Goal: Task Accomplishment & Management: Manage account settings

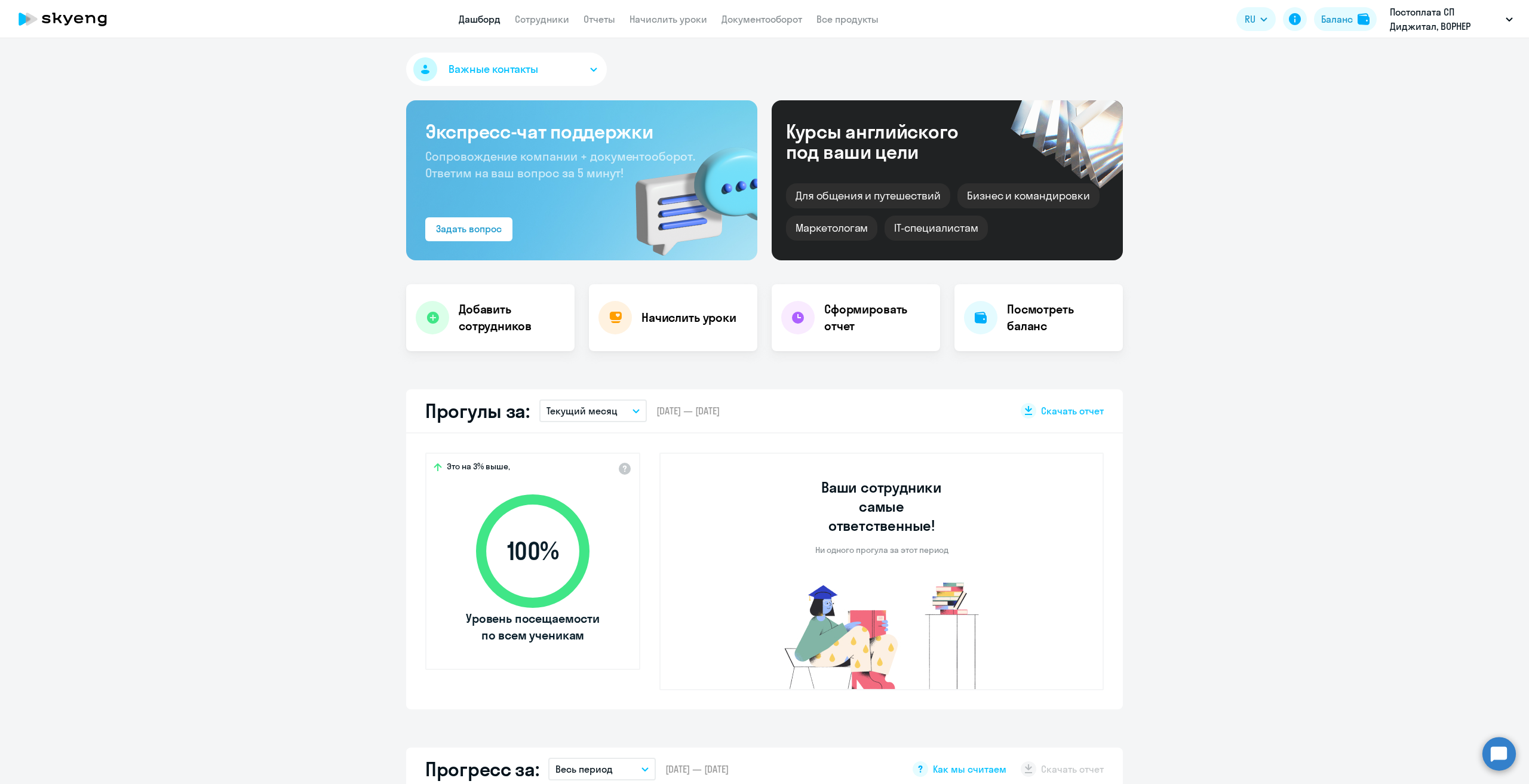
select select "30"
click at [669, 21] on link "Начислить уроки" at bounding box center [668, 19] width 78 height 12
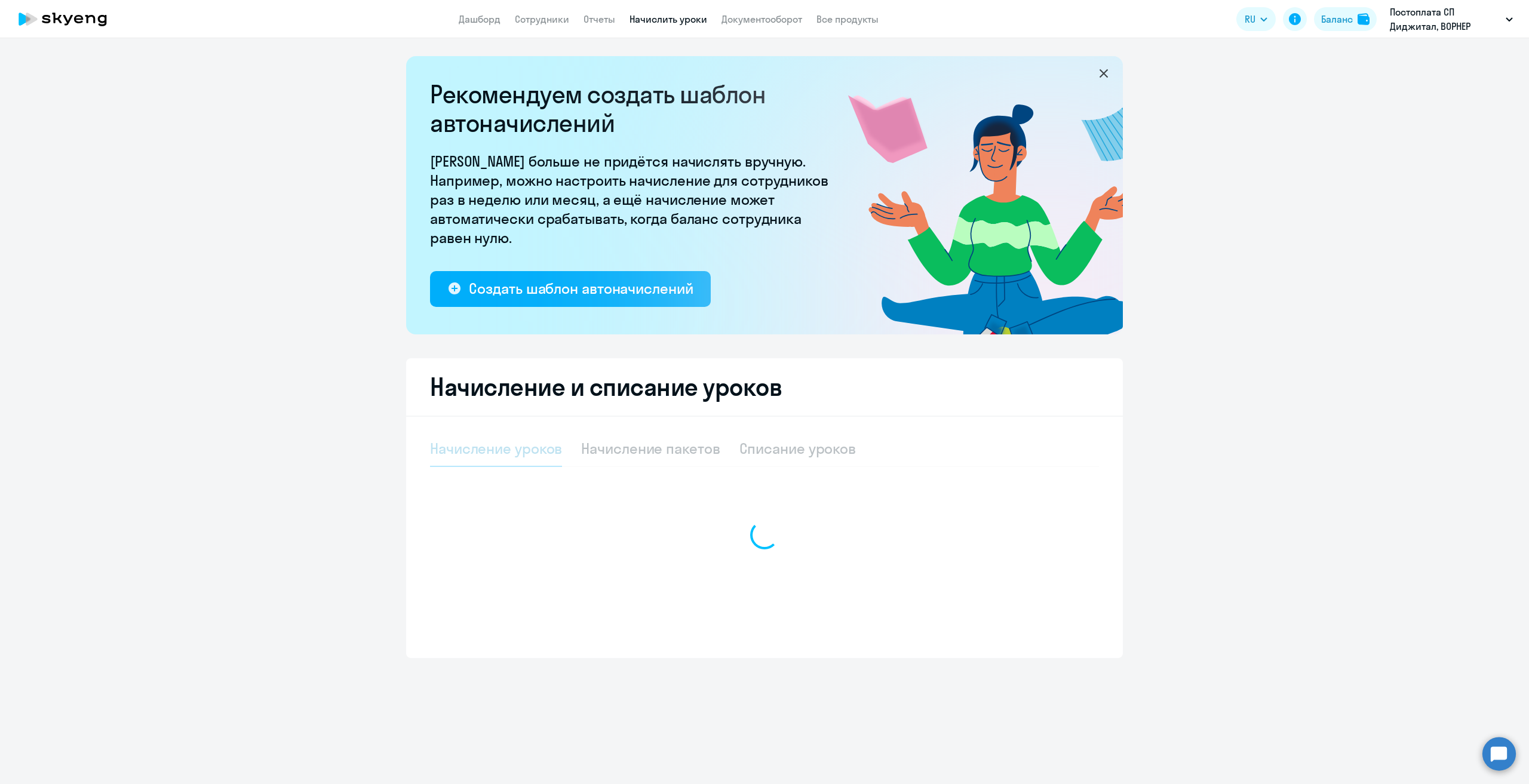
select select "10"
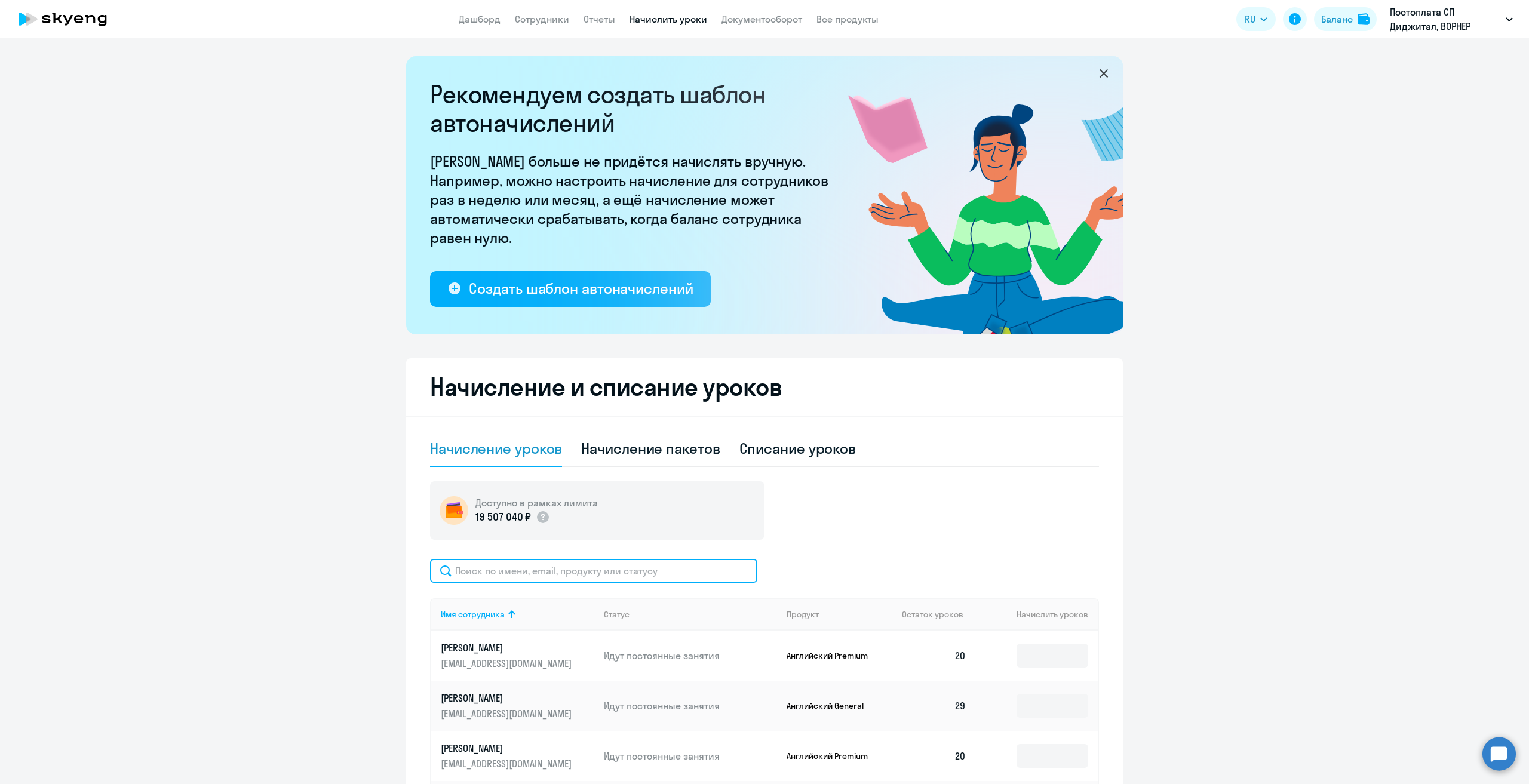
click at [572, 569] on input "text" at bounding box center [594, 571] width 327 height 24
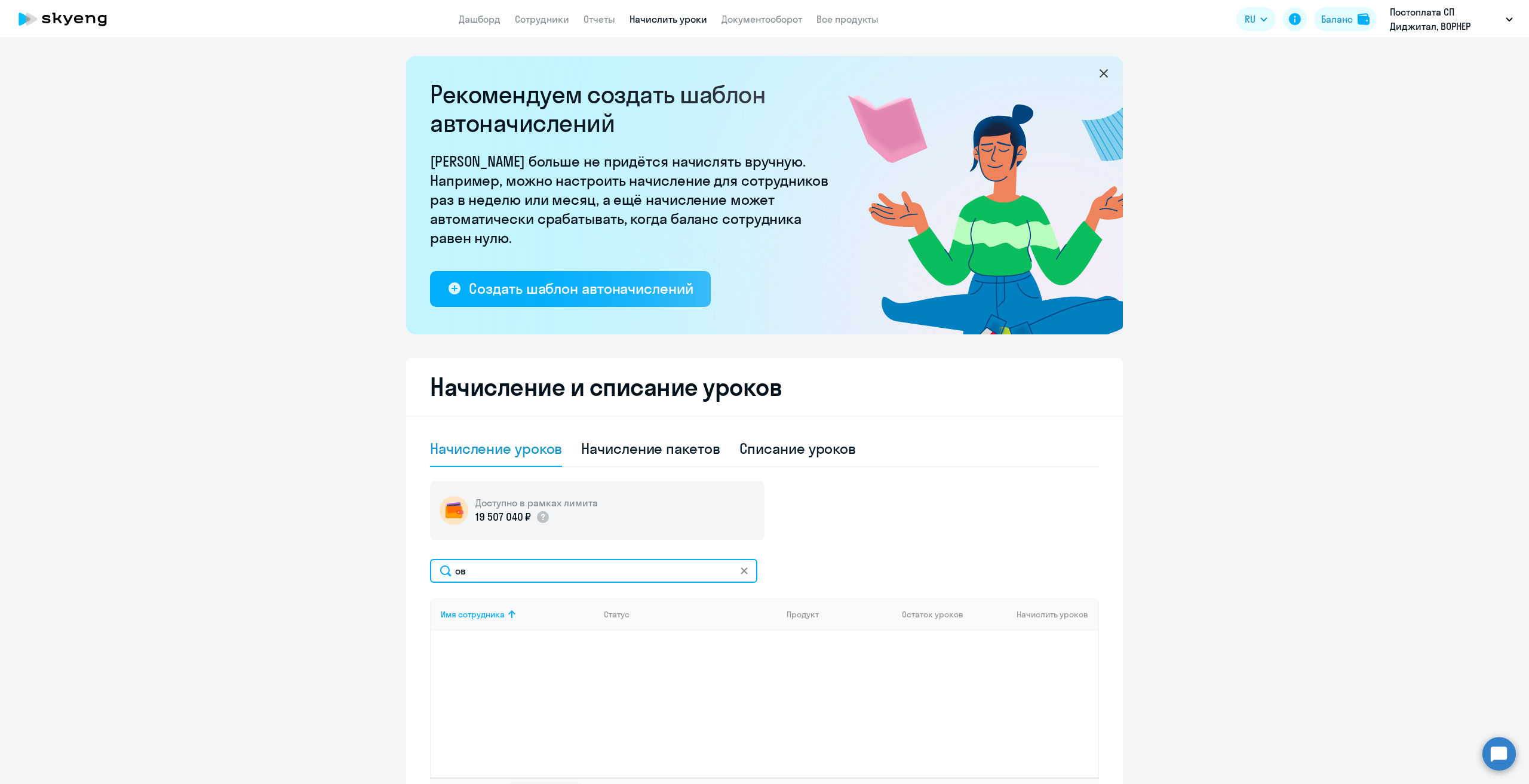
type input "о"
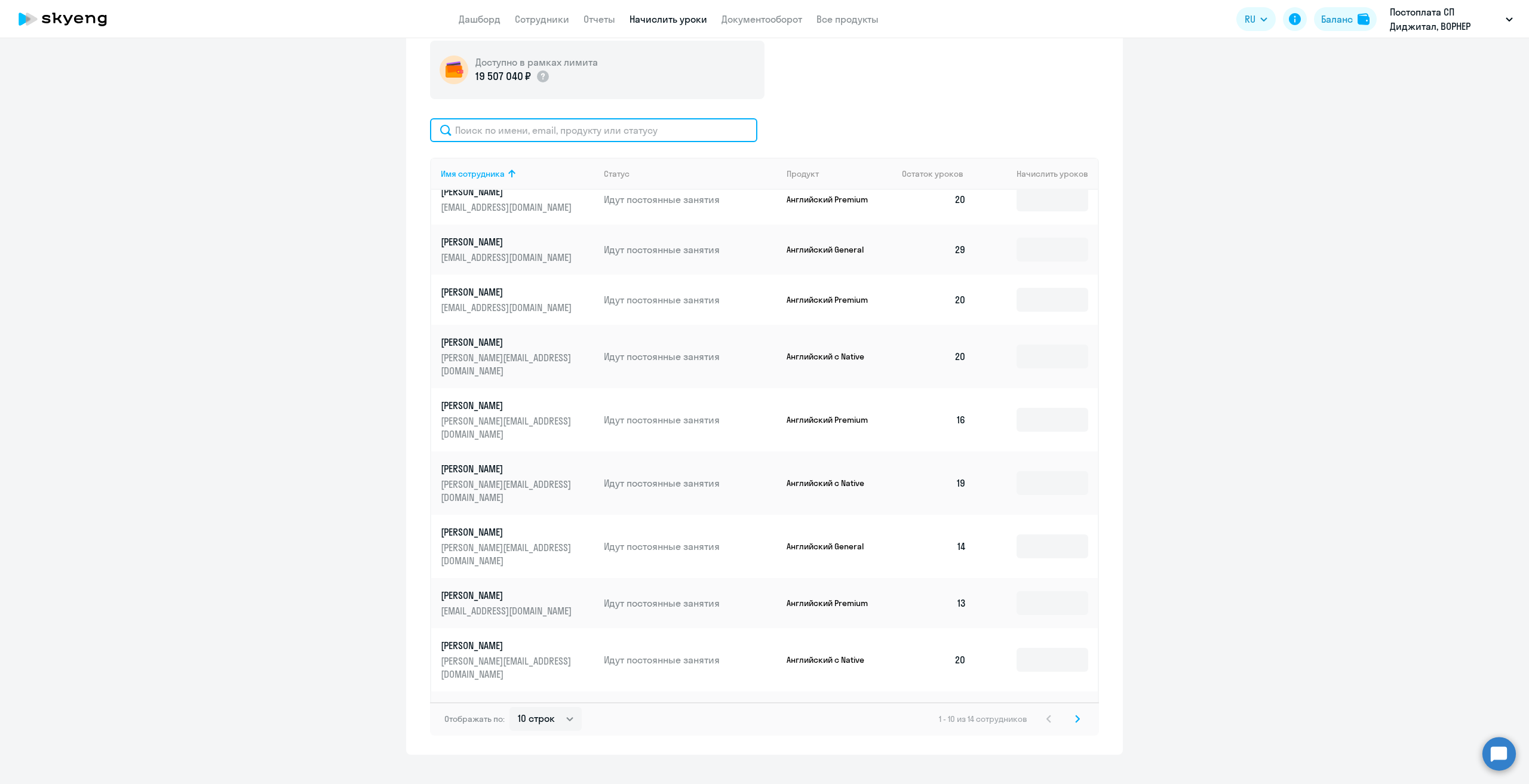
scroll to position [459, 0]
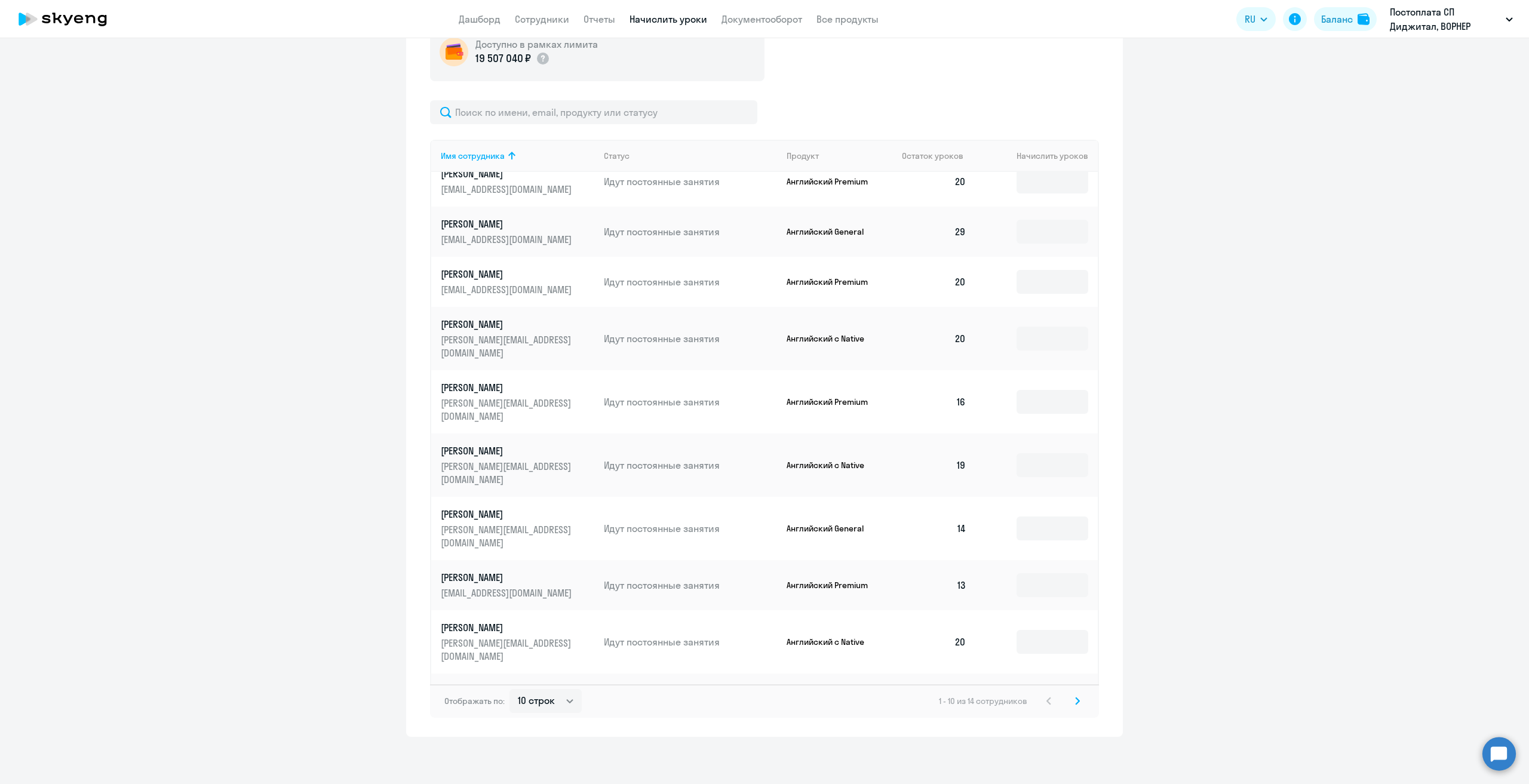
click at [1072, 706] on svg-icon at bounding box center [1077, 701] width 14 height 14
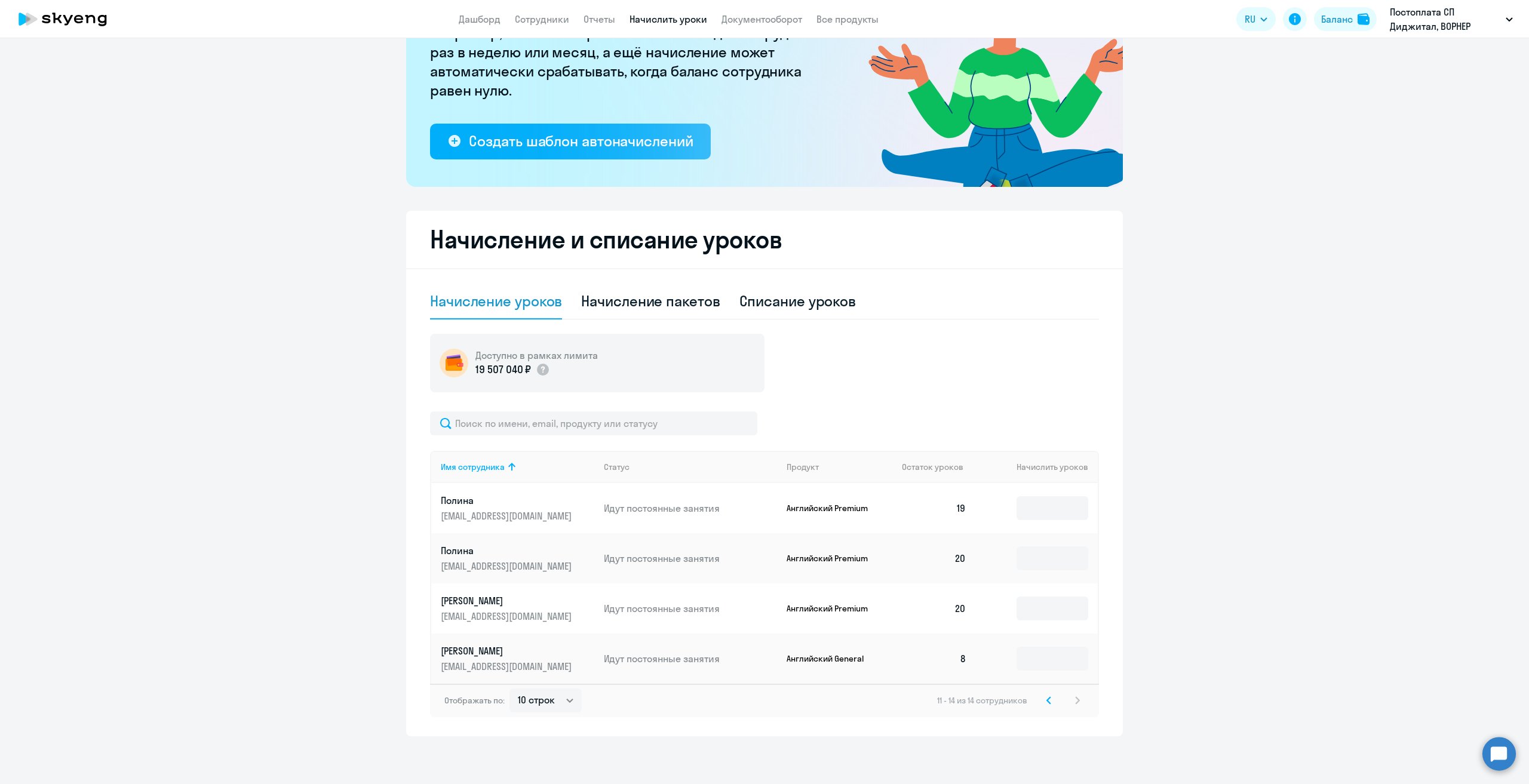
scroll to position [147, 0]
click at [447, 653] on p "[PERSON_NAME]" at bounding box center [508, 651] width 134 height 13
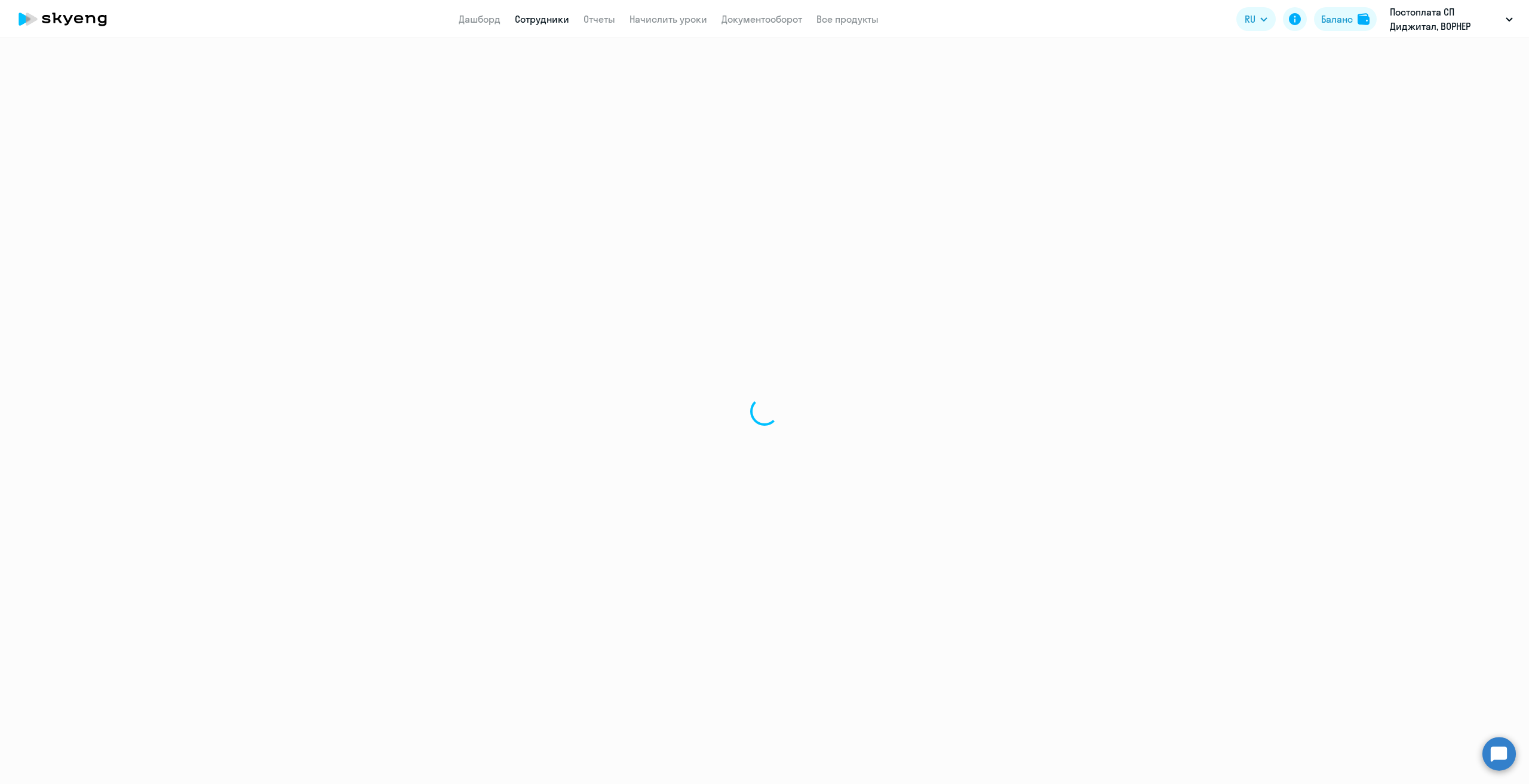
select select "english"
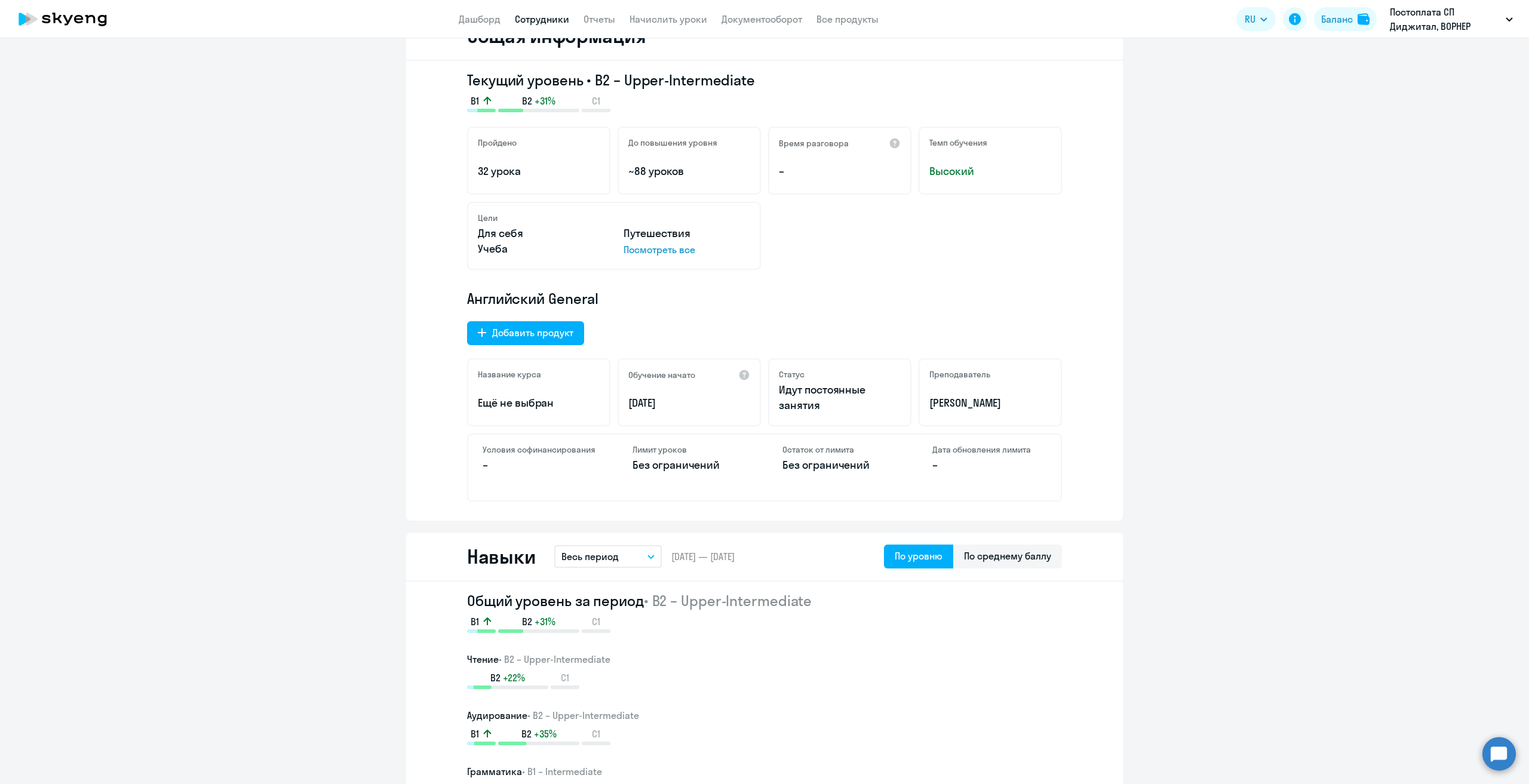
scroll to position [9, 0]
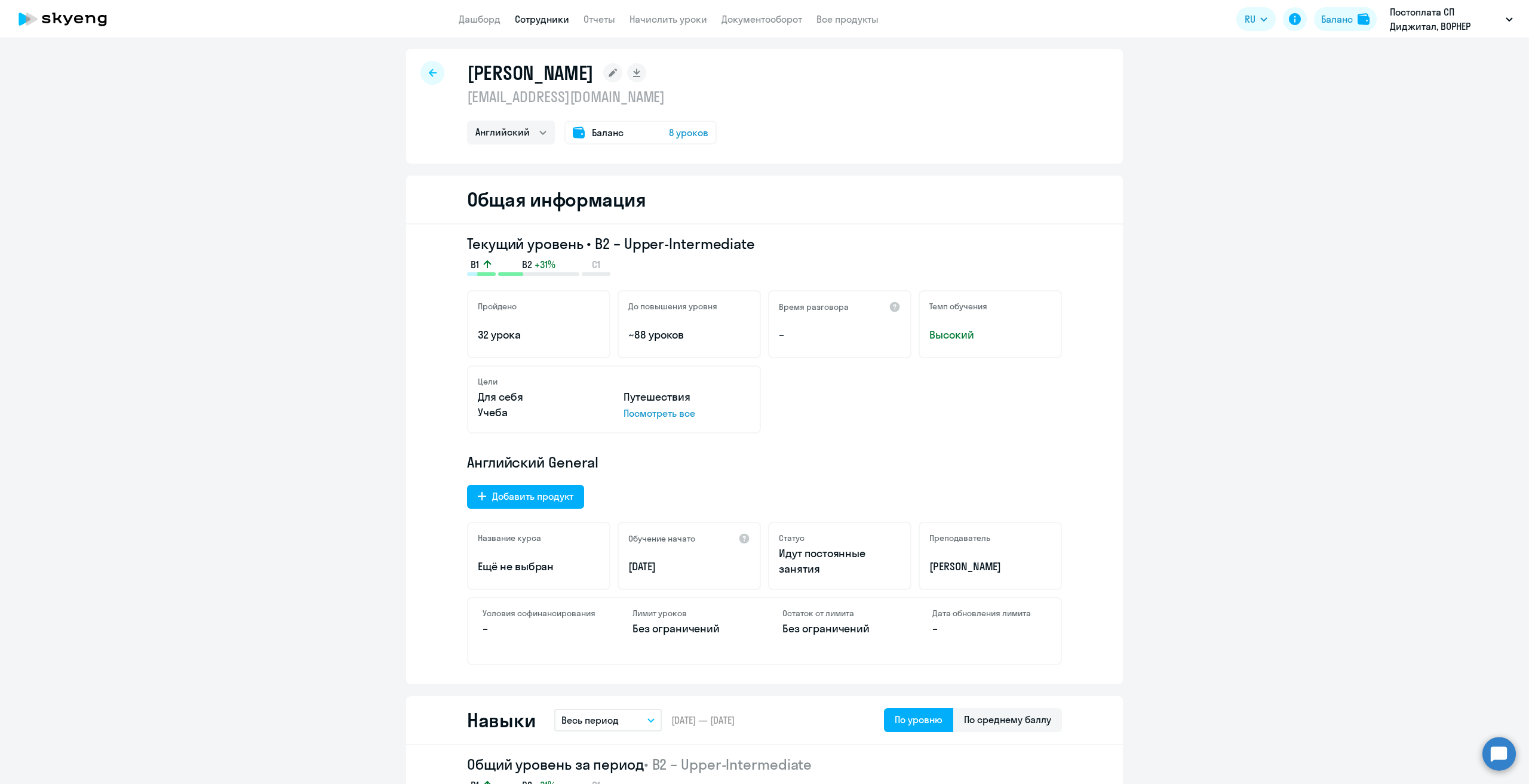
click at [429, 76] on icon at bounding box center [432, 73] width 8 height 9
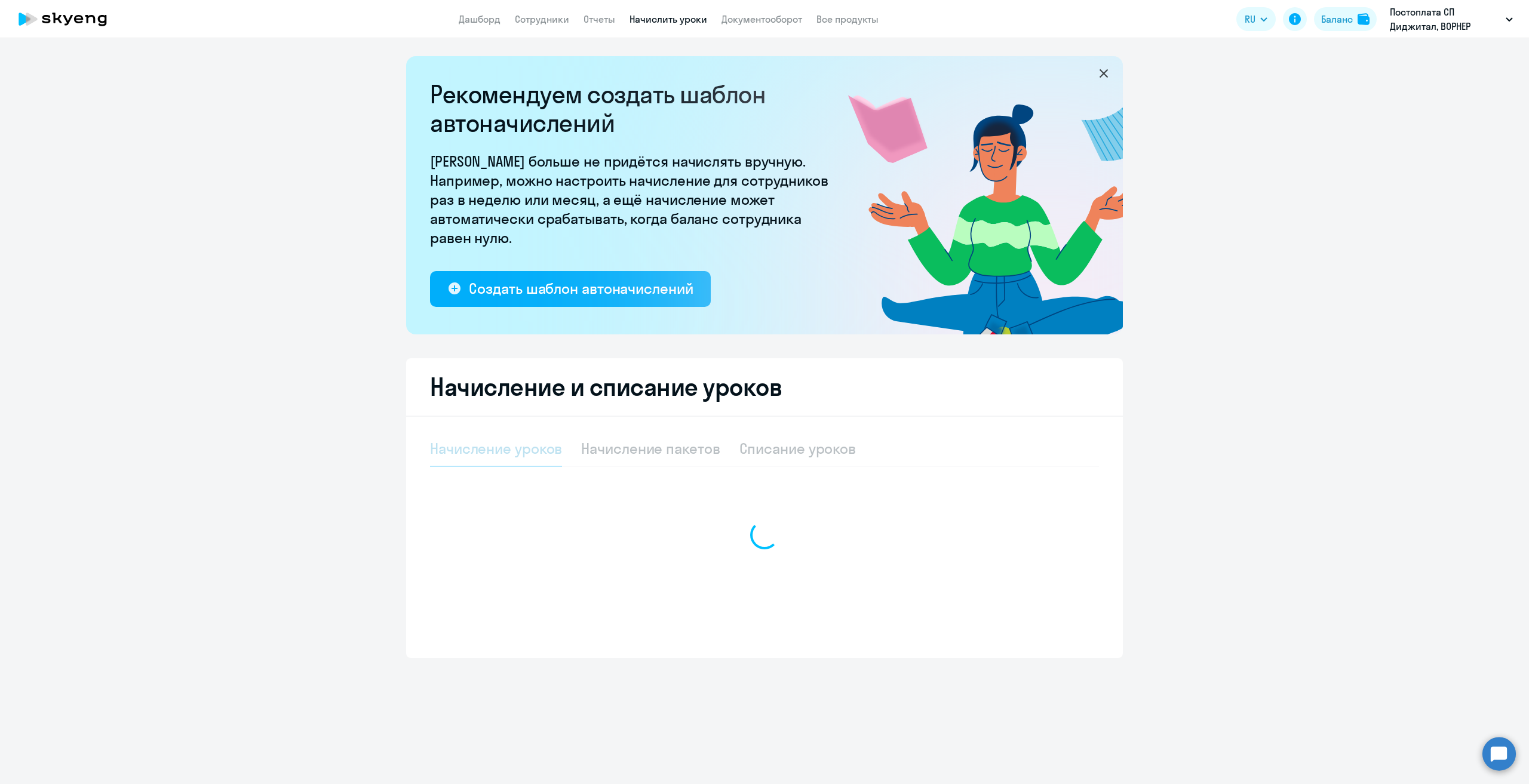
select select "10"
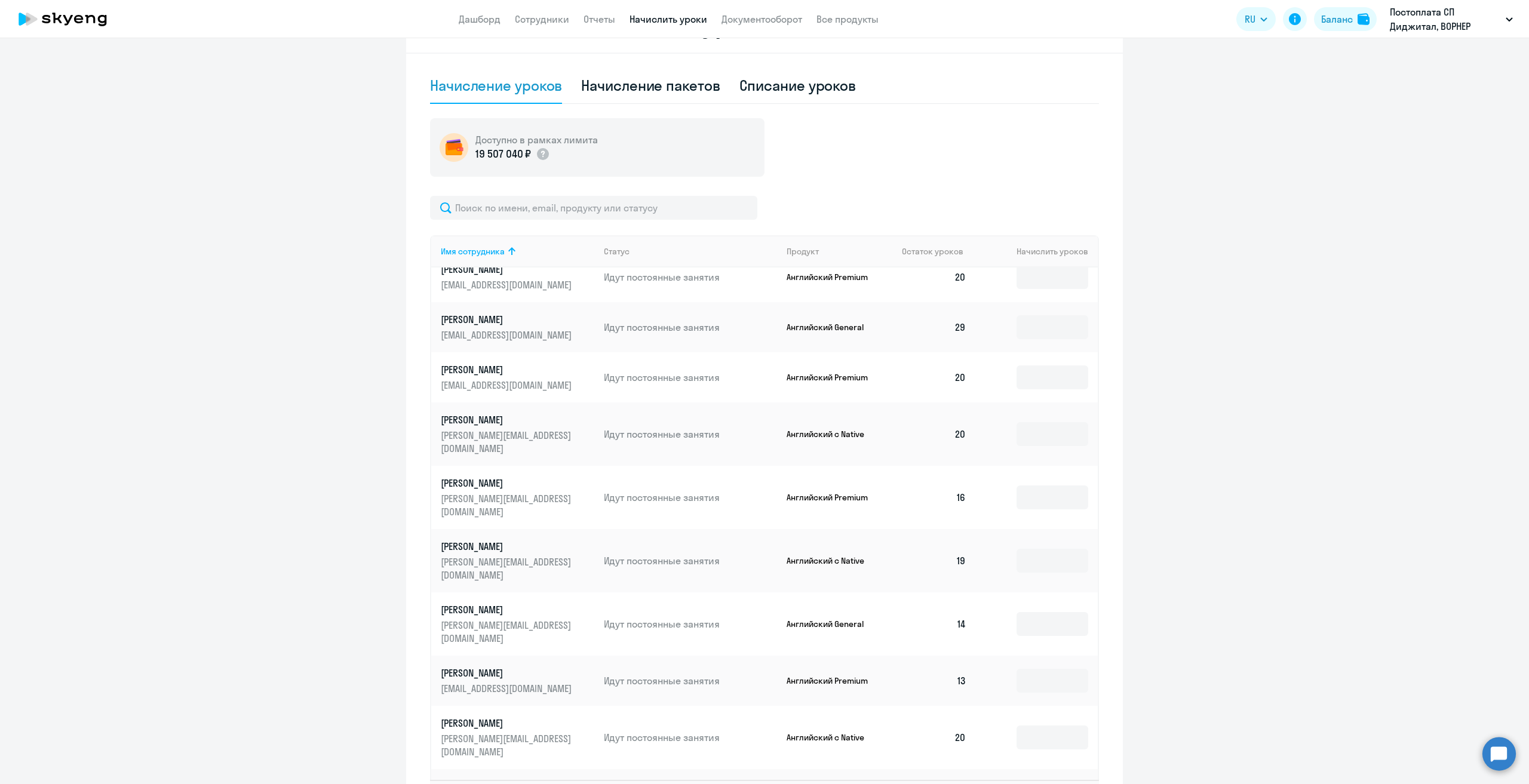
scroll to position [459, 0]
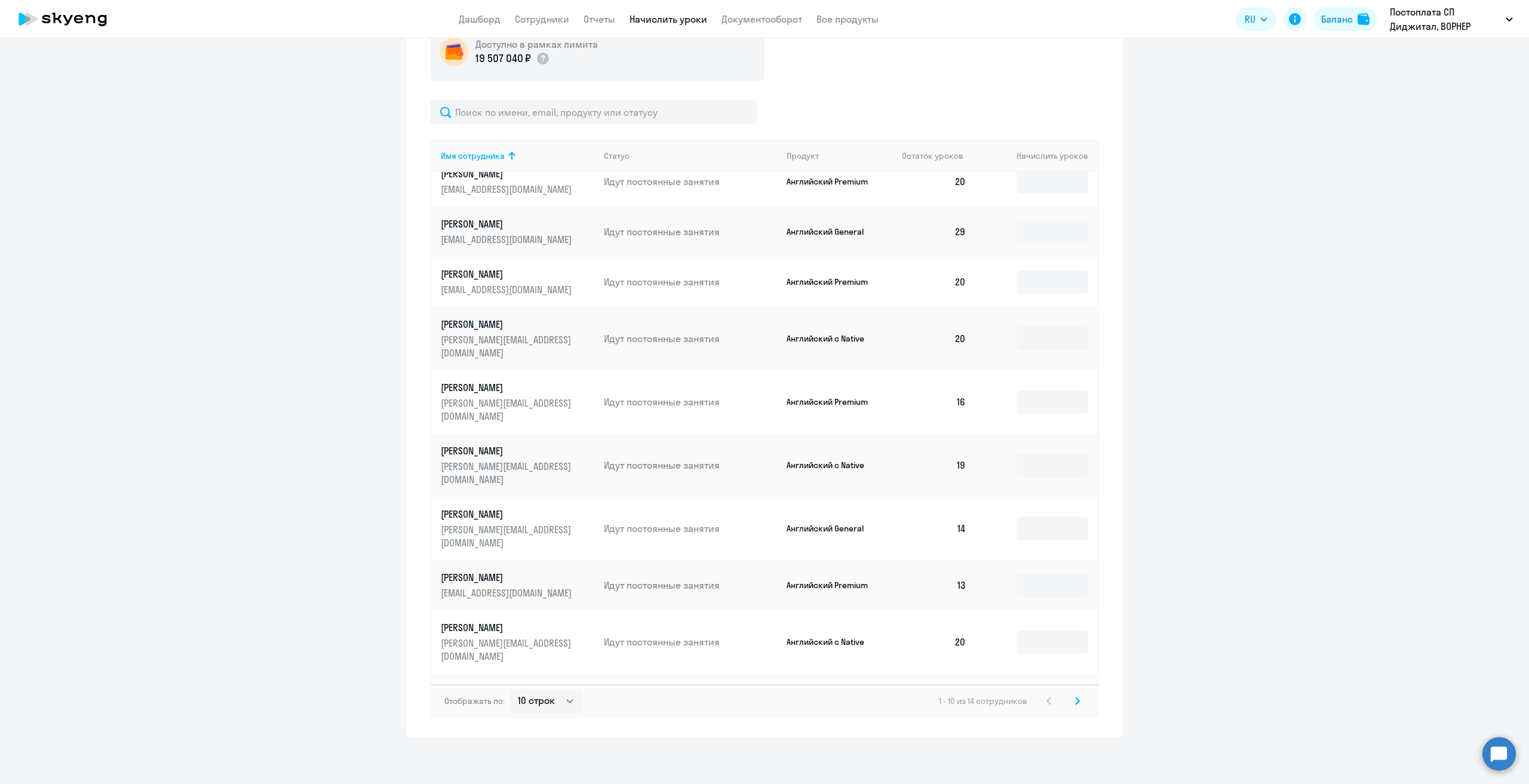
click at [1040, 687] on input at bounding box center [1052, 698] width 71 height 24
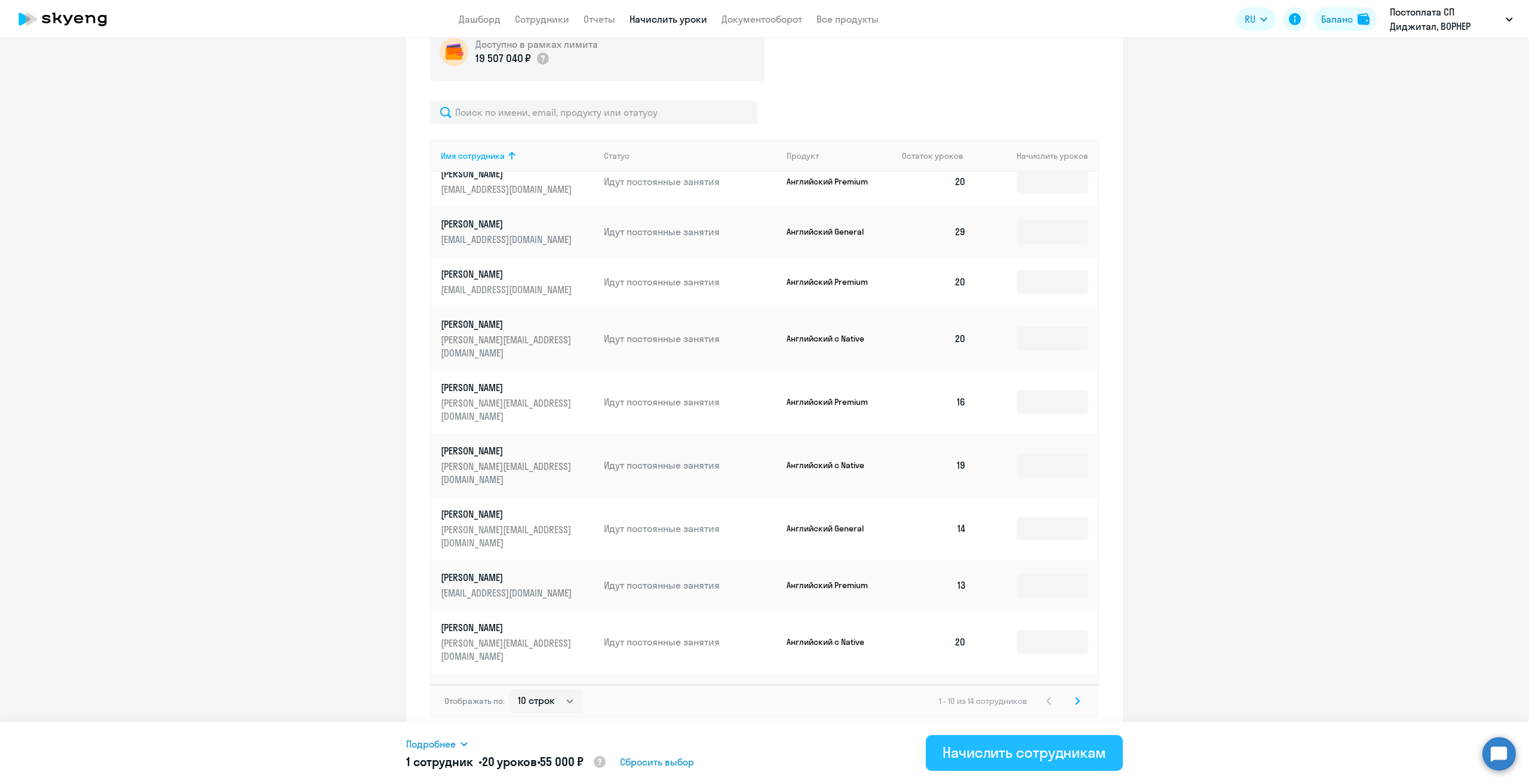
type input "20"
click at [1028, 750] on div "Начислить сотрудникам" at bounding box center [1024, 753] width 163 height 19
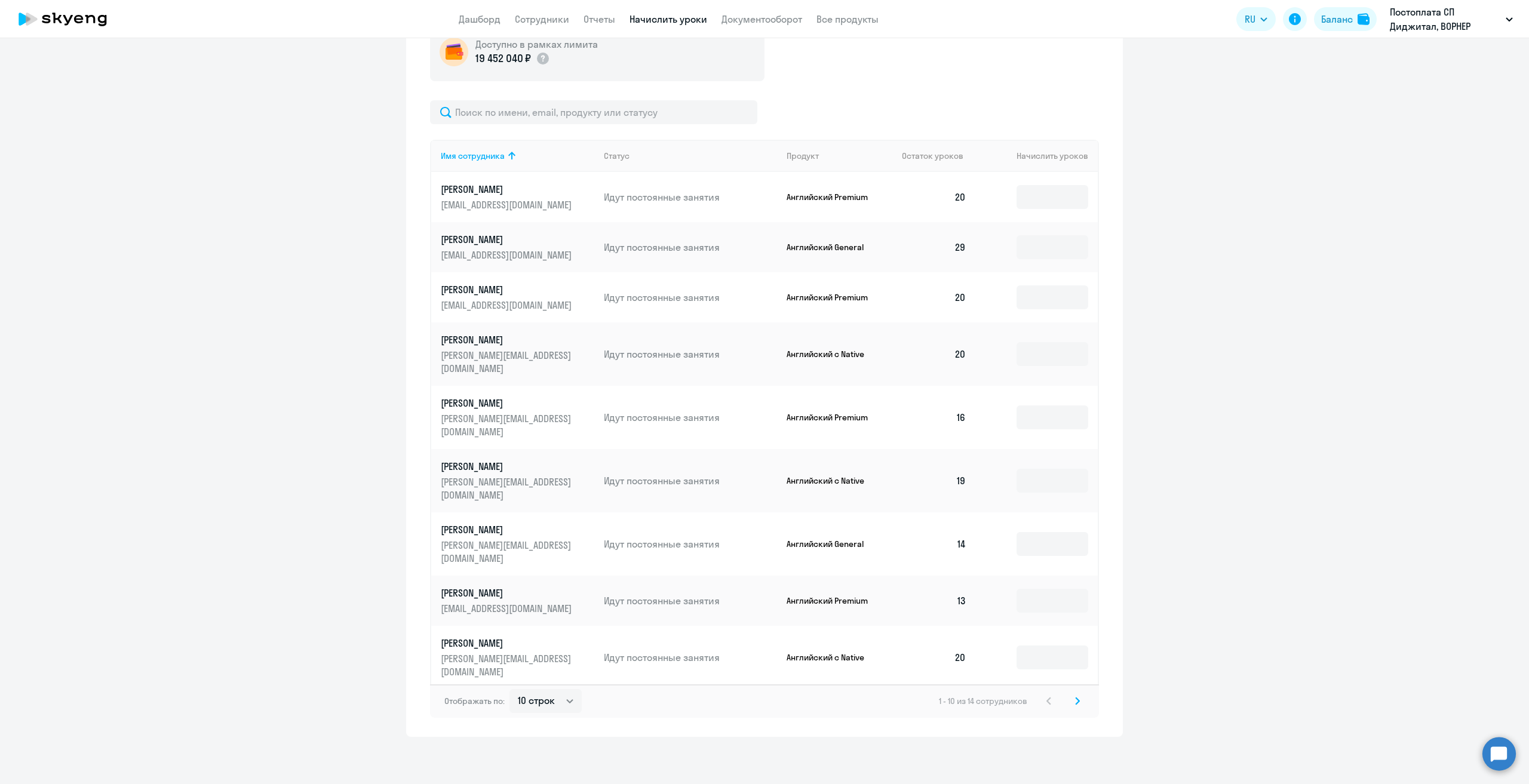
click at [1070, 697] on svg-icon at bounding box center [1077, 701] width 14 height 14
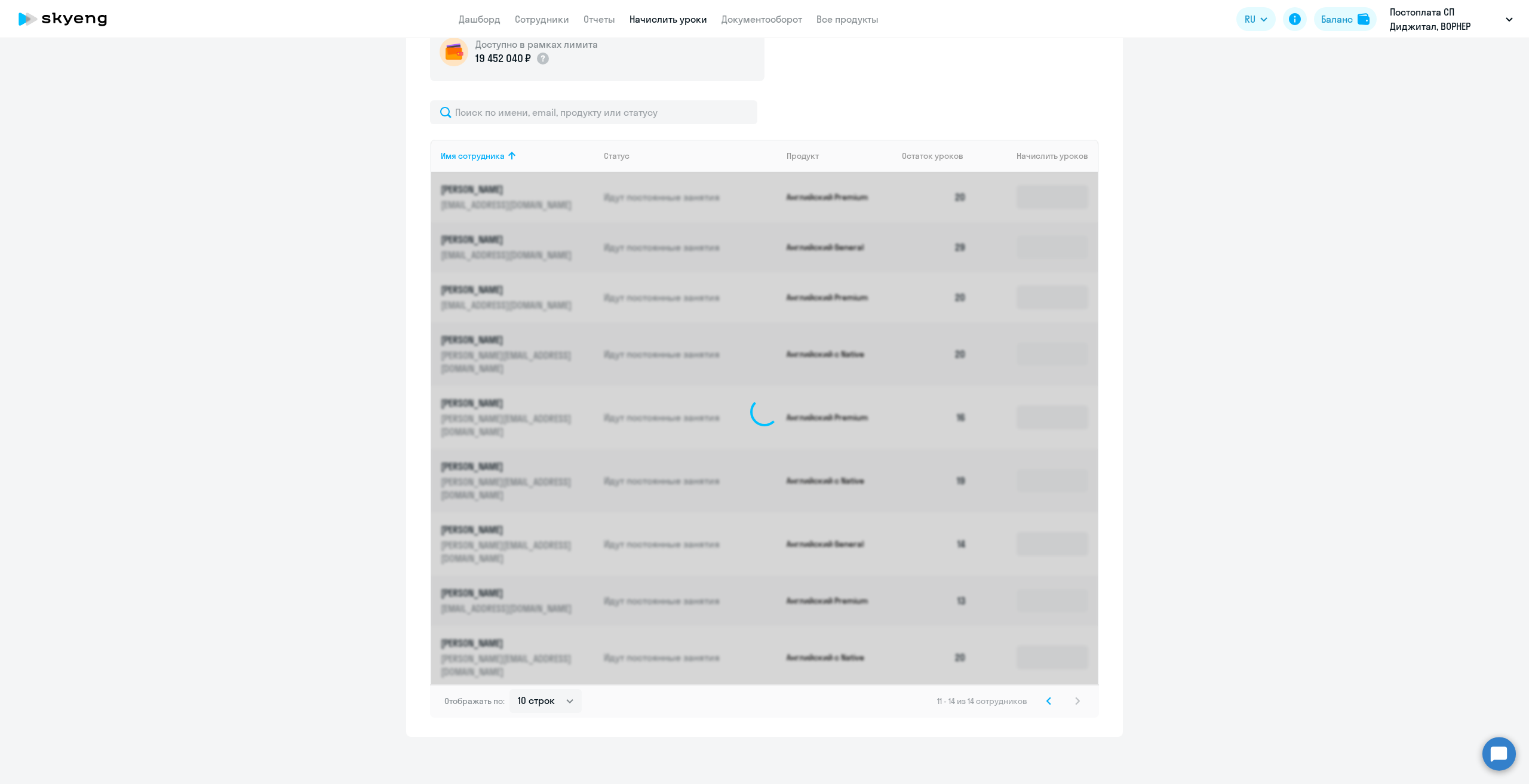
scroll to position [147, 0]
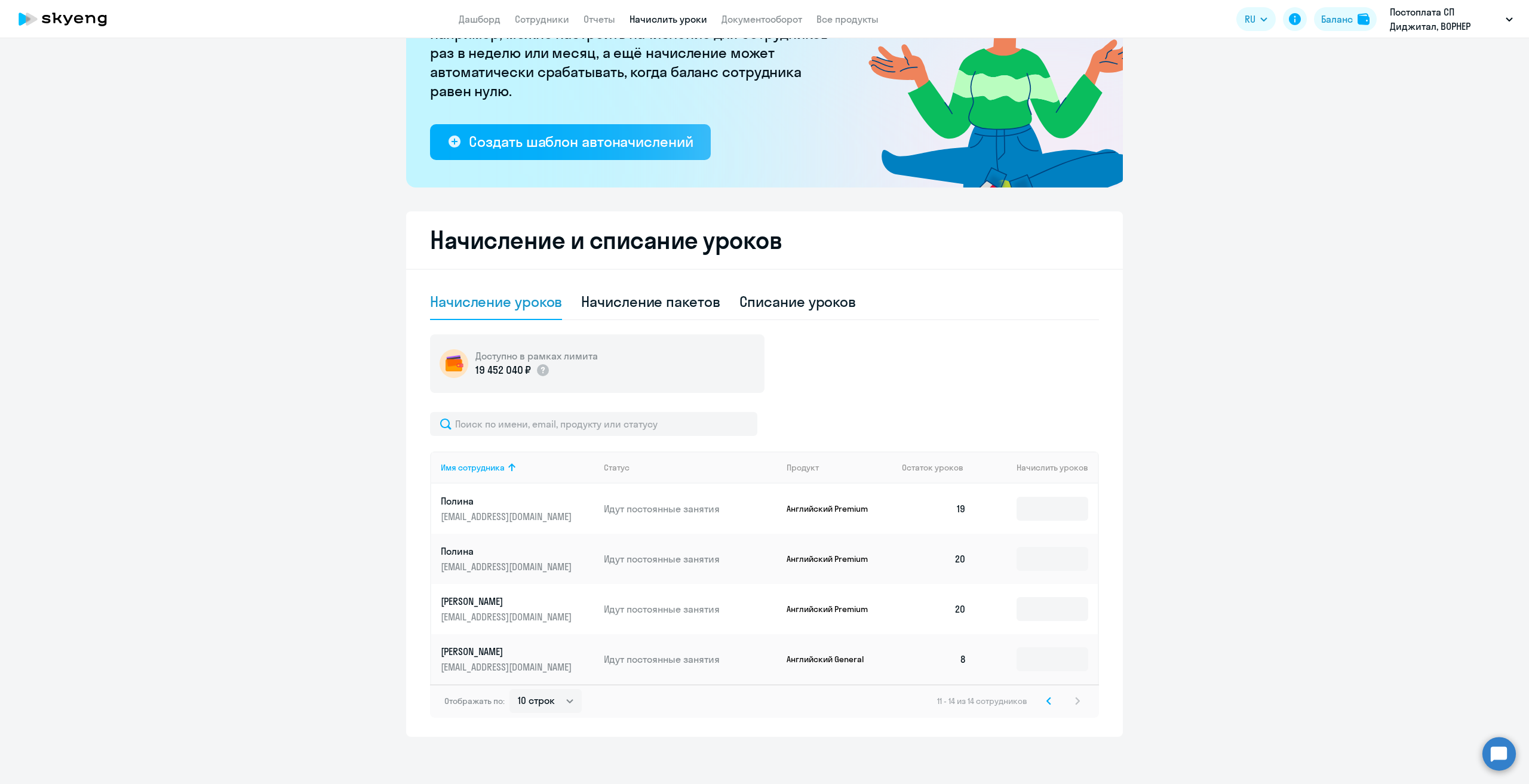
click at [1045, 696] on svg-icon at bounding box center [1049, 701] width 14 height 14
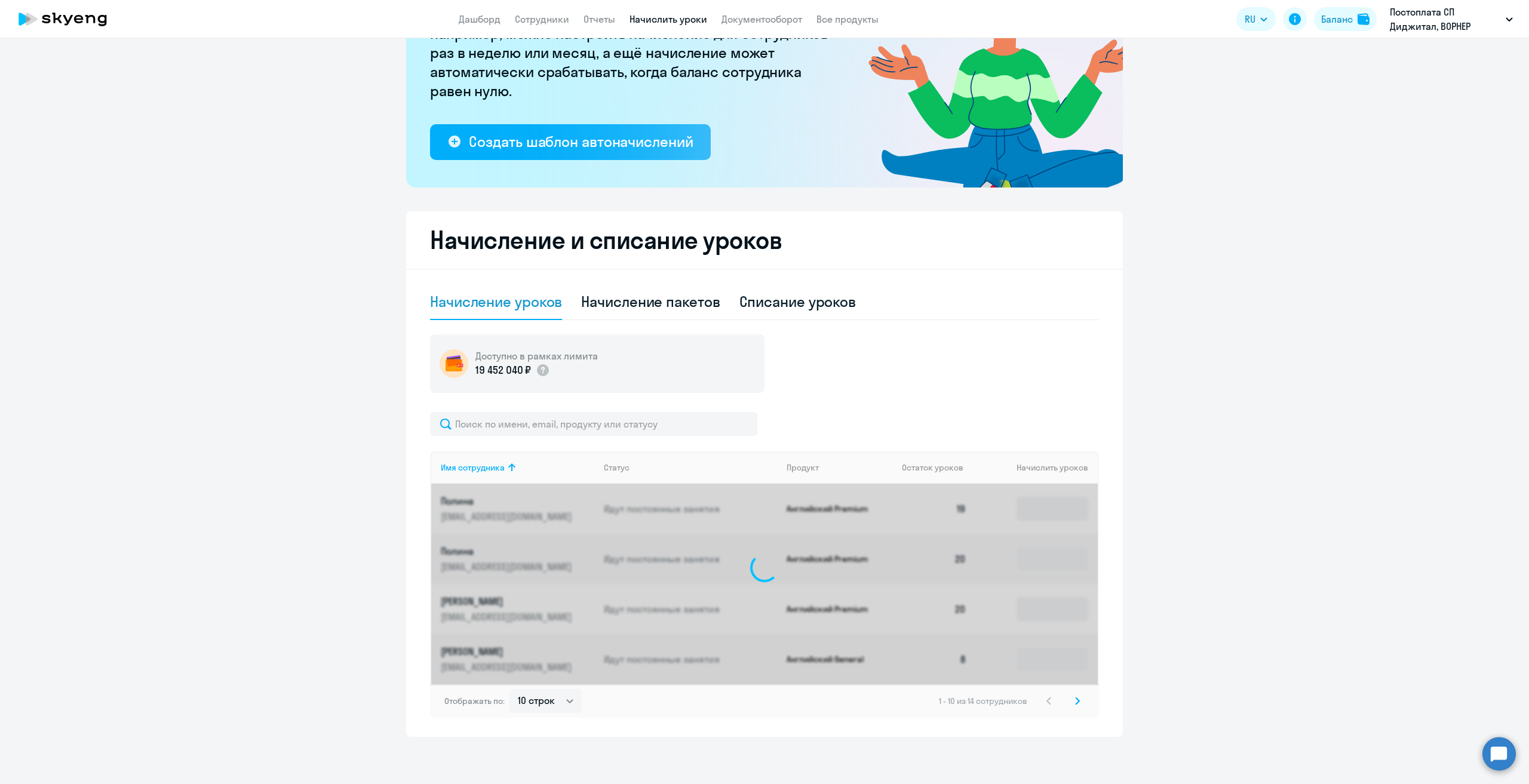
scroll to position [459, 0]
